Goal: Task Accomplishment & Management: Use online tool/utility

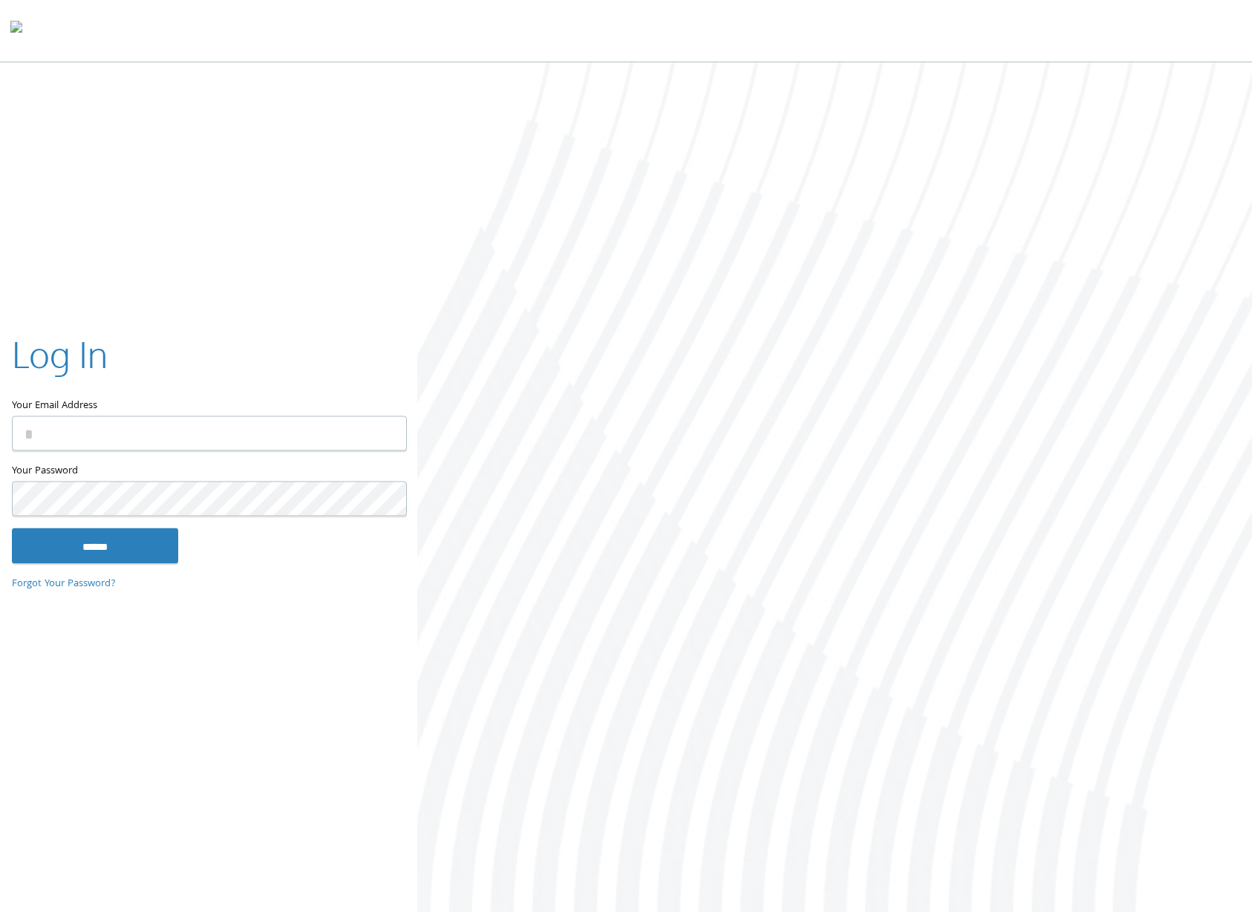
type input "**********"
click at [141, 552] on input "******" at bounding box center [95, 546] width 166 height 36
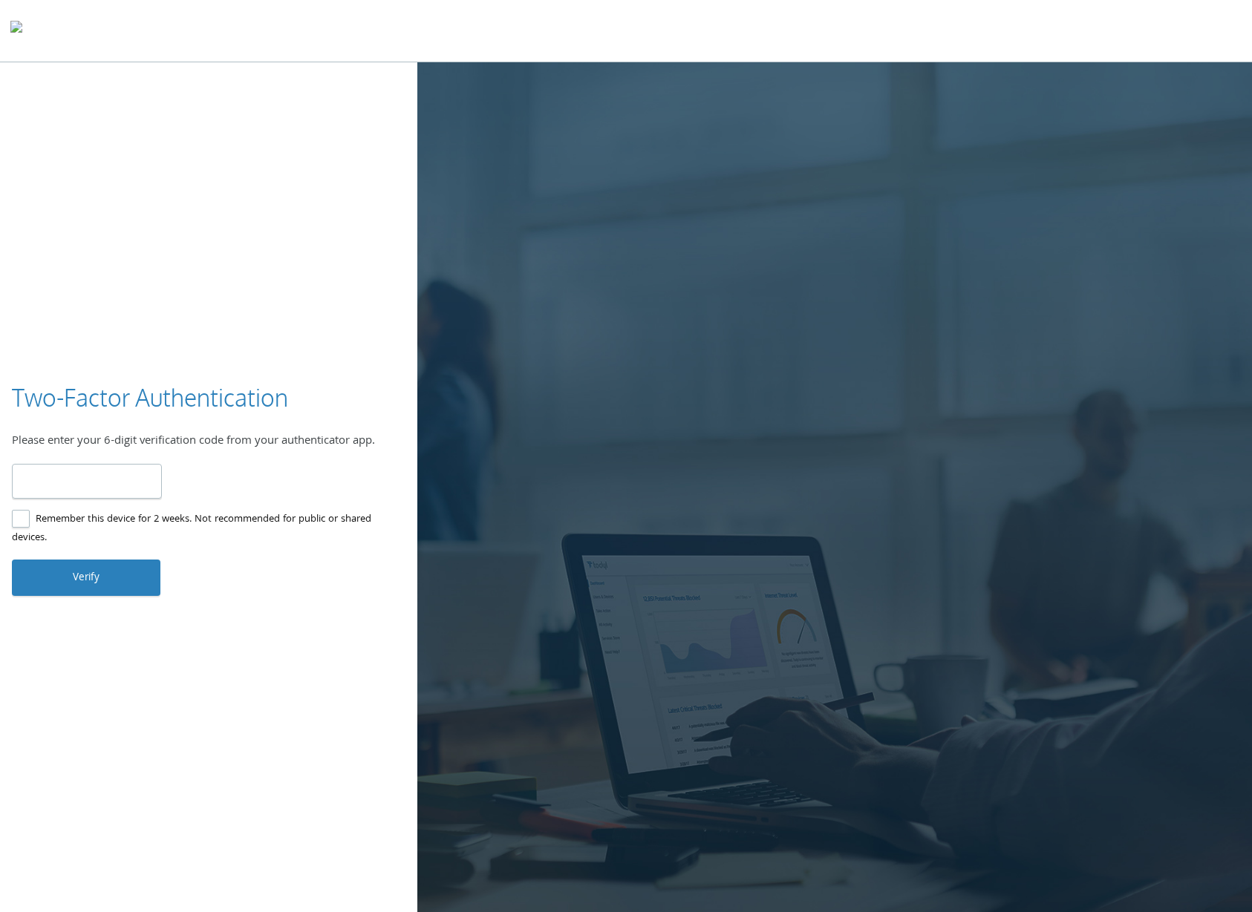
type input "******"
